Goal: Information Seeking & Learning: Find contact information

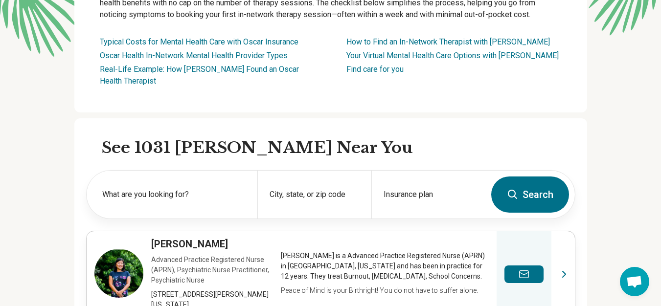
scroll to position [215, 0]
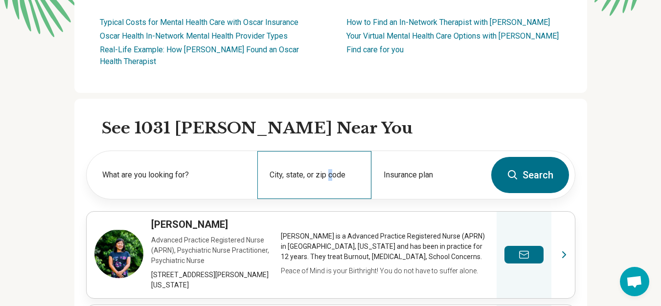
click at [334, 151] on div "City, state, or zip code" at bounding box center [314, 175] width 114 height 48
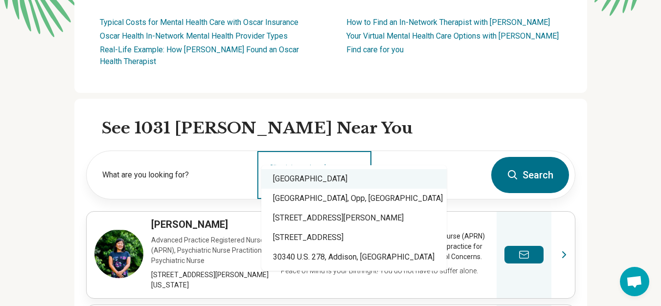
click at [356, 179] on div "[GEOGRAPHIC_DATA]" at bounding box center [353, 179] width 185 height 20
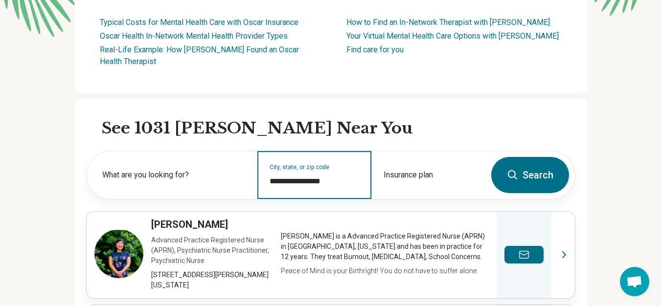
type input "**********"
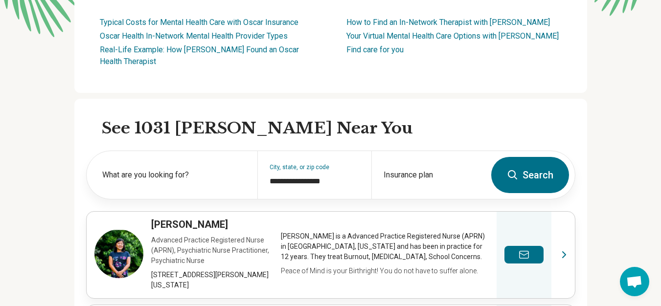
click at [523, 157] on button "Search" at bounding box center [530, 175] width 78 height 36
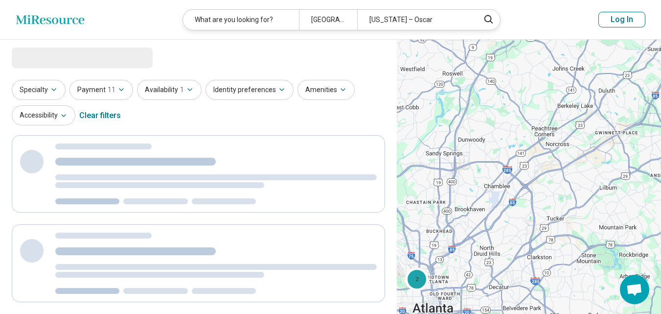
select select "***"
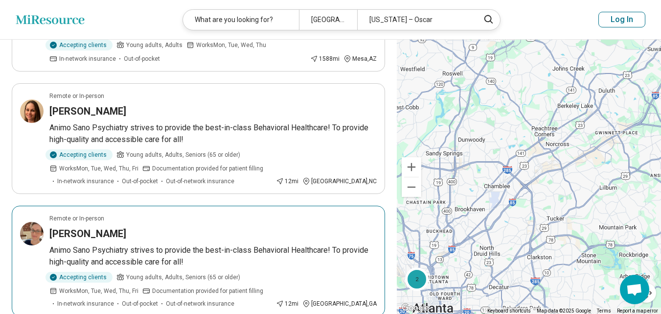
scroll to position [137, 0]
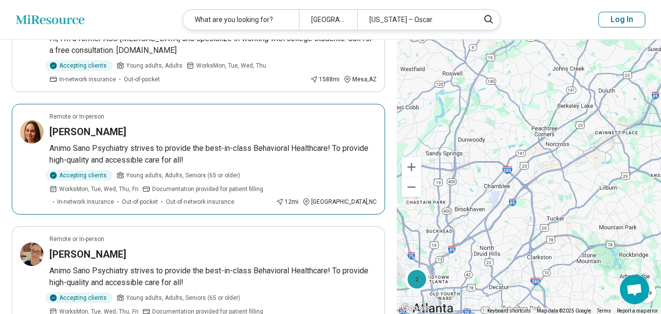
click at [186, 147] on p "Animo Sano Psychiatry strives to provide the best-in-class Behavioral Healthcar…" at bounding box center [212, 153] width 327 height 23
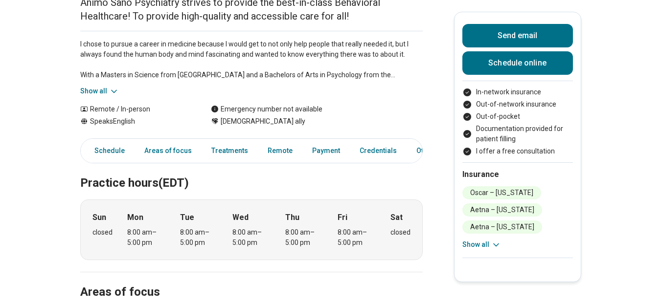
scroll to position [122, 0]
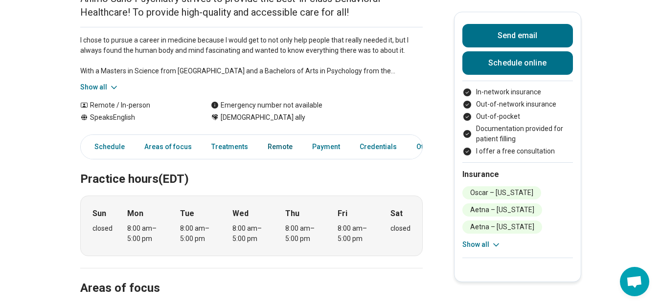
click at [270, 150] on link "Remote" at bounding box center [280, 147] width 37 height 20
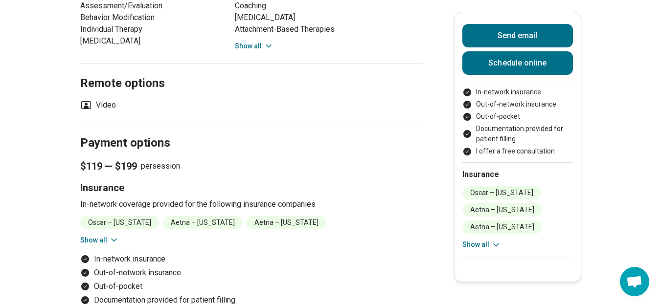
scroll to position [673, 0]
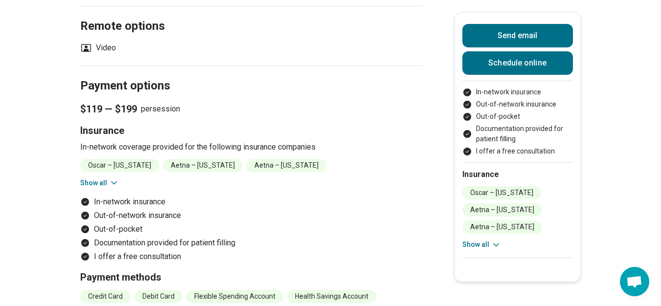
click at [112, 180] on icon at bounding box center [114, 183] width 10 height 10
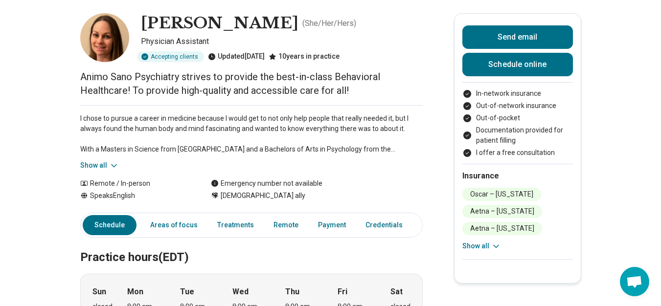
scroll to position [85, 0]
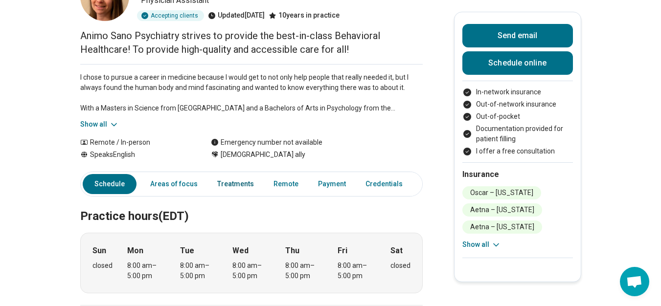
click at [236, 187] on link "Treatments" at bounding box center [235, 184] width 48 height 20
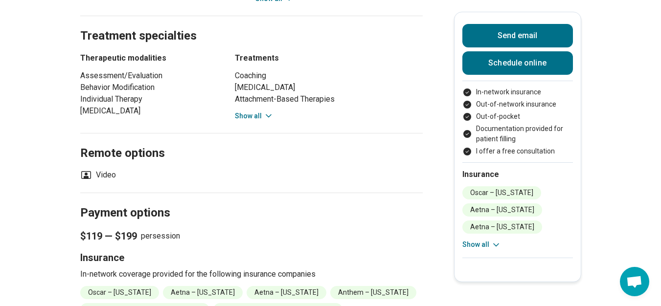
scroll to position [550, 0]
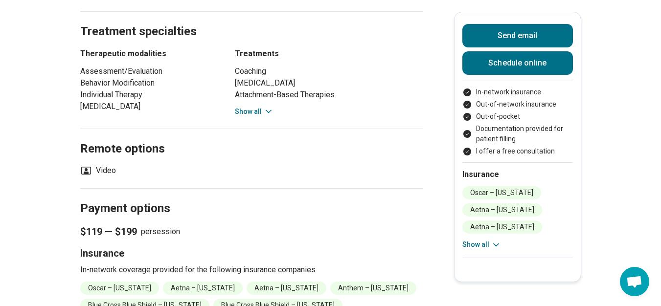
click at [264, 111] on button "Show all" at bounding box center [254, 112] width 39 height 10
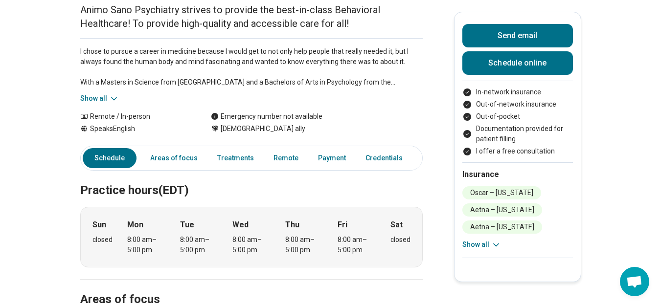
scroll to position [100, 0]
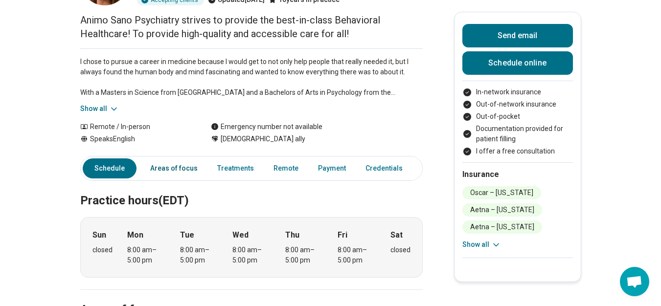
click at [159, 169] on link "Areas of focus" at bounding box center [173, 168] width 59 height 20
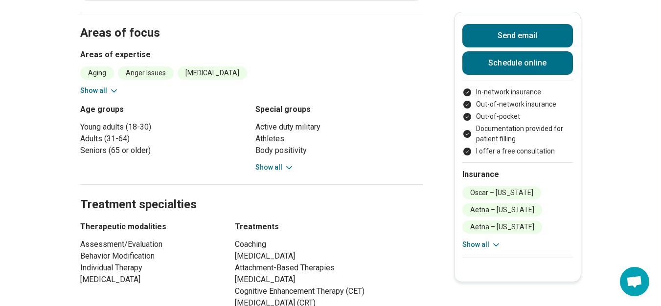
scroll to position [379, 0]
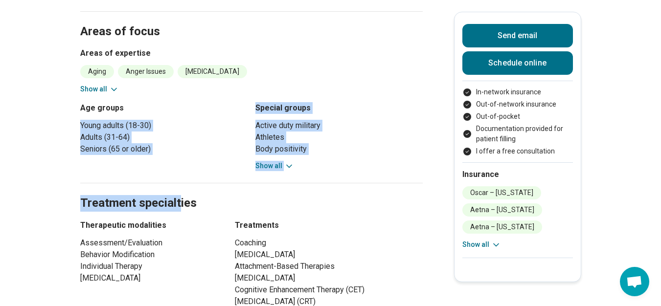
drag, startPoint x: 182, startPoint y: 181, endPoint x: 188, endPoint y: 101, distance: 80.4
click at [301, 106] on h3 "Special groups" at bounding box center [338, 108] width 167 height 12
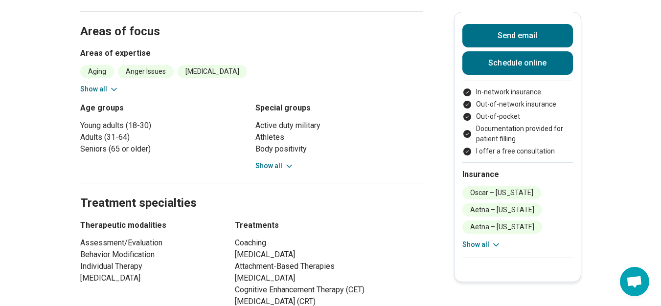
click at [280, 175] on h2 "Treatment specialties" at bounding box center [251, 192] width 342 height 40
click at [282, 163] on button "Show all" at bounding box center [274, 166] width 39 height 10
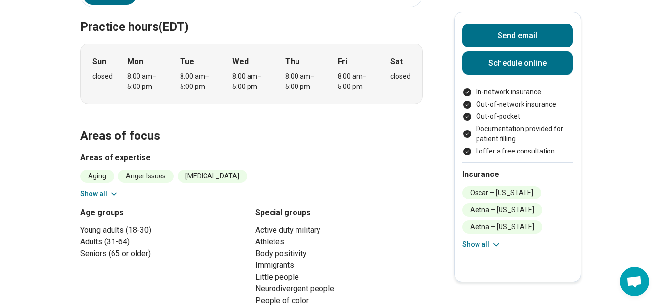
scroll to position [0, 0]
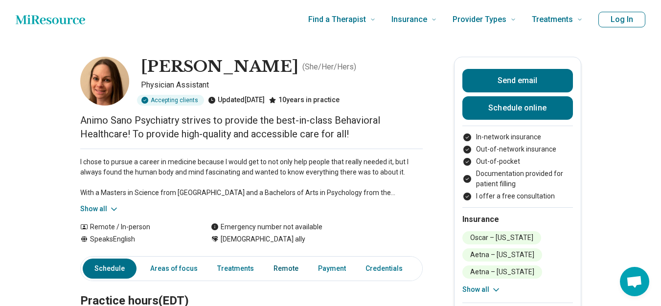
click at [289, 267] on link "Remote" at bounding box center [286, 269] width 37 height 20
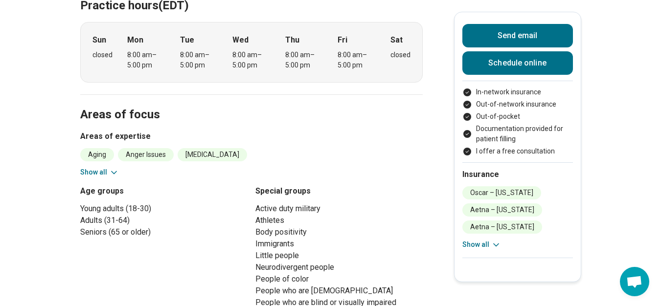
scroll to position [183, 0]
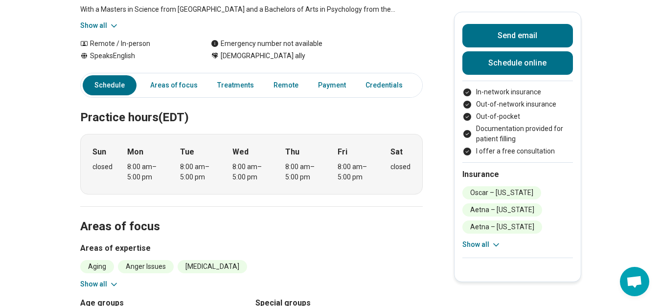
click at [417, 81] on link "Other" at bounding box center [433, 85] width 35 height 20
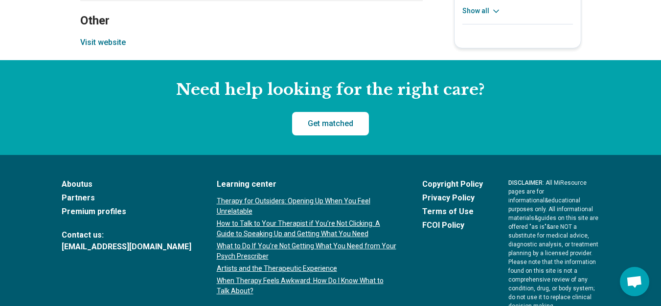
scroll to position [1762, 0]
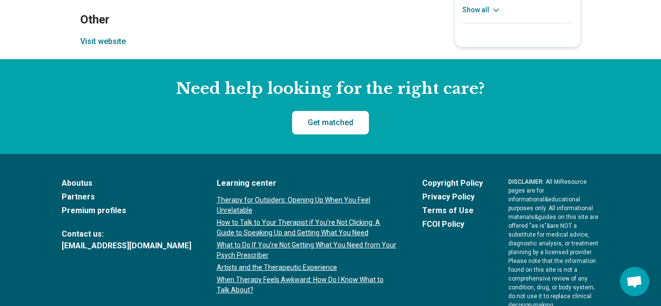
click at [113, 47] on button "Visit website" at bounding box center [102, 42] width 45 height 12
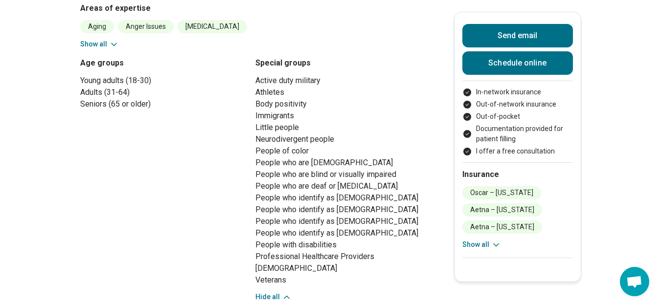
scroll to position [67, 0]
